Goal: Task Accomplishment & Management: Use online tool/utility

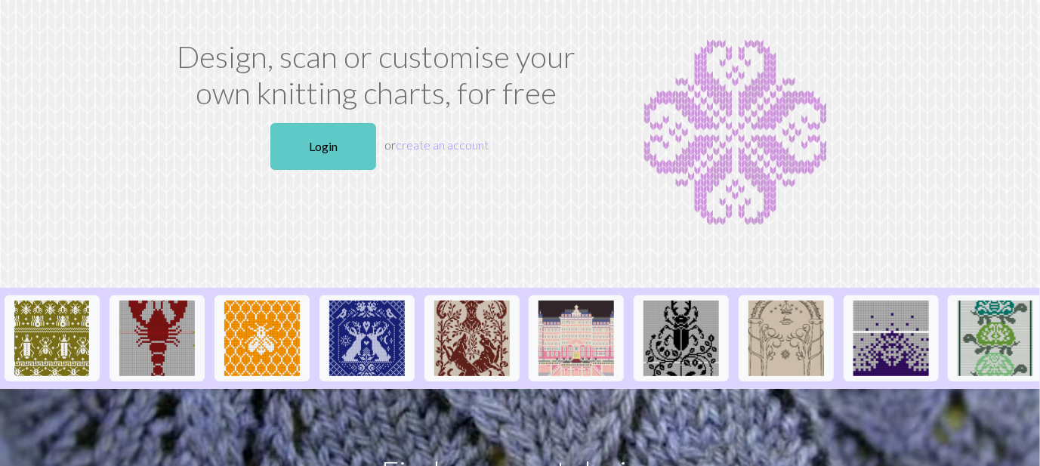
scroll to position [69, 0]
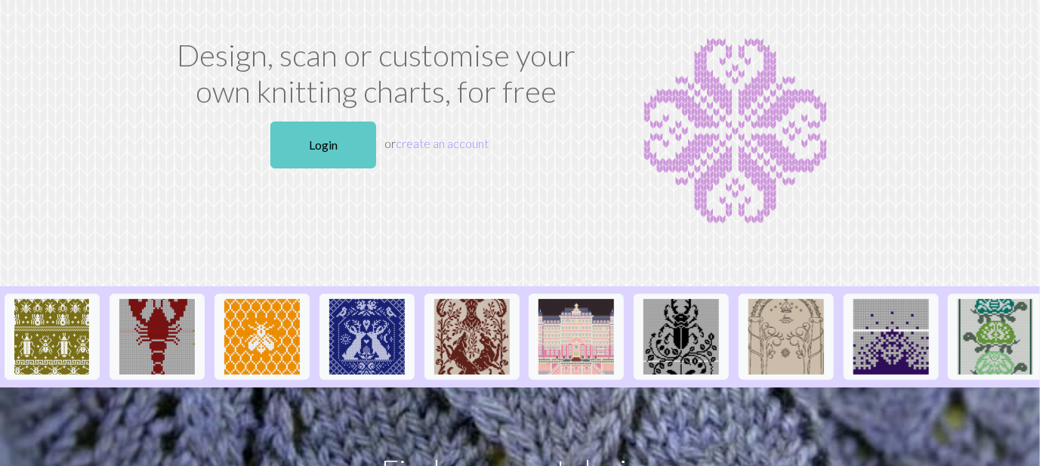
click at [354, 142] on link "Login" at bounding box center [323, 145] width 106 height 47
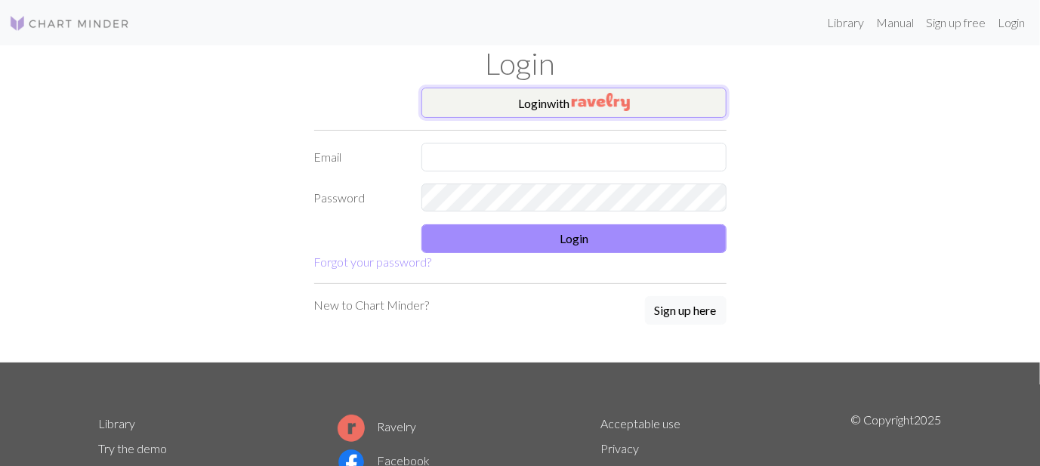
click at [474, 111] on button "Login with" at bounding box center [574, 103] width 305 height 30
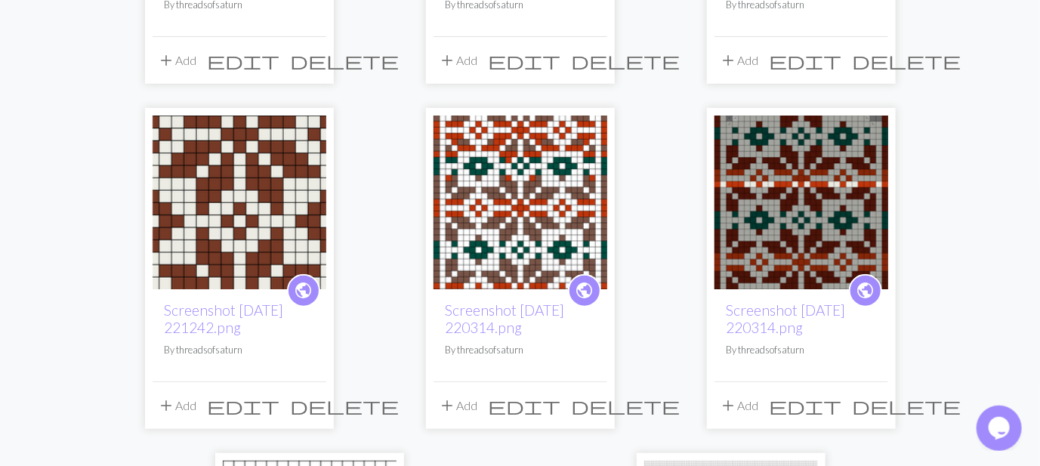
scroll to position [535, 0]
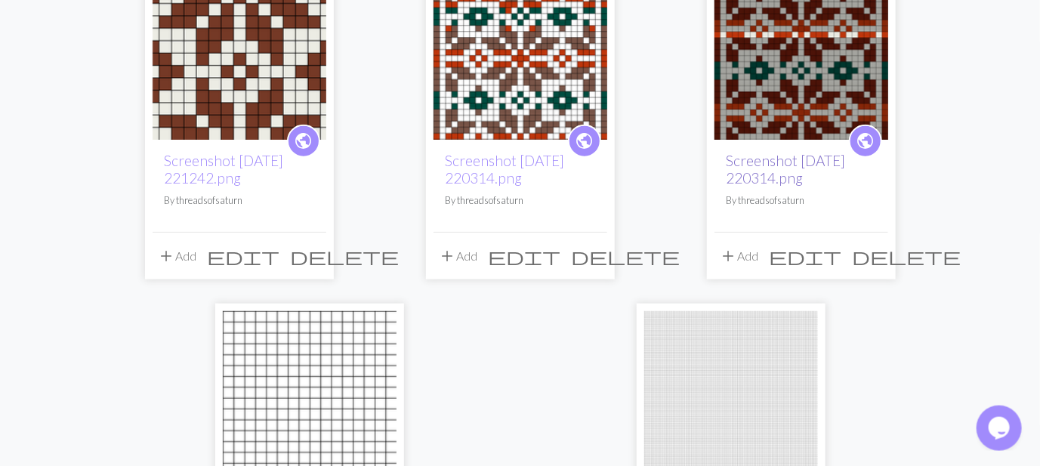
click at [796, 167] on link "Screenshot [DATE] 220314.png" at bounding box center [786, 169] width 119 height 35
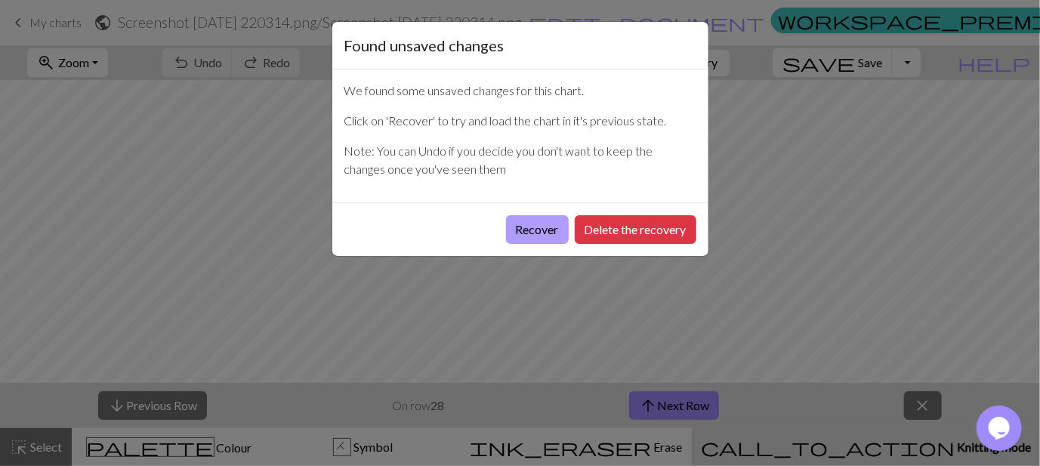
click at [533, 232] on button "Recover" at bounding box center [537, 229] width 63 height 29
